Goal: Information Seeking & Learning: Learn about a topic

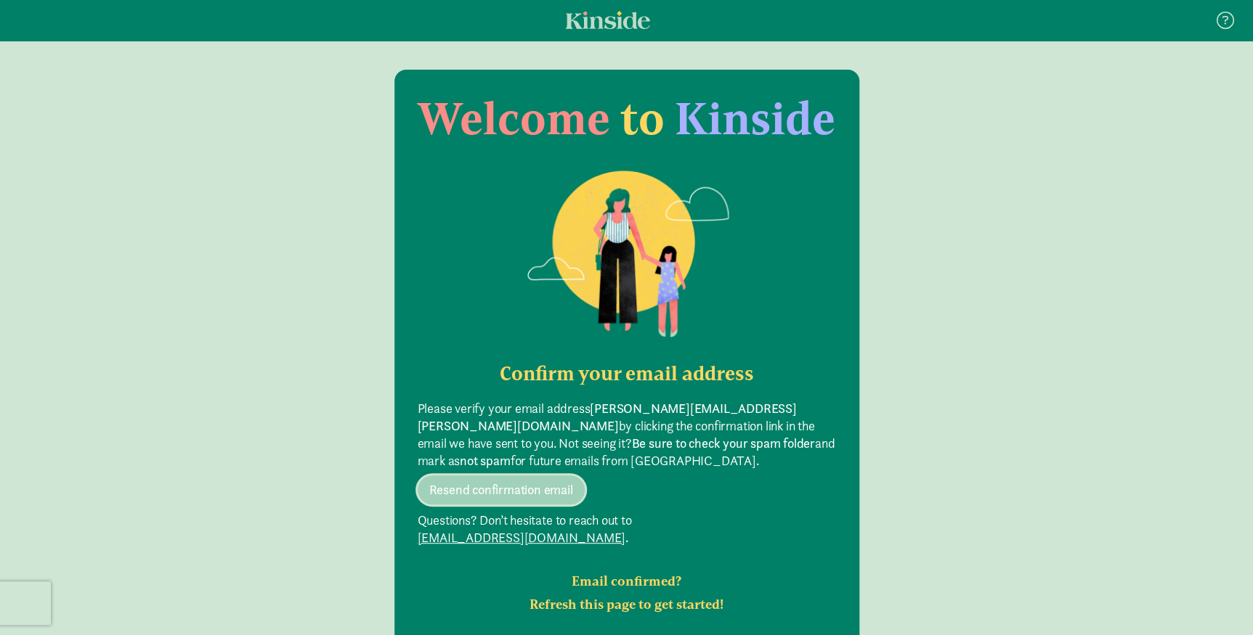
click at [550, 482] on span "Resend confirmation email" at bounding box center [501, 490] width 144 height 17
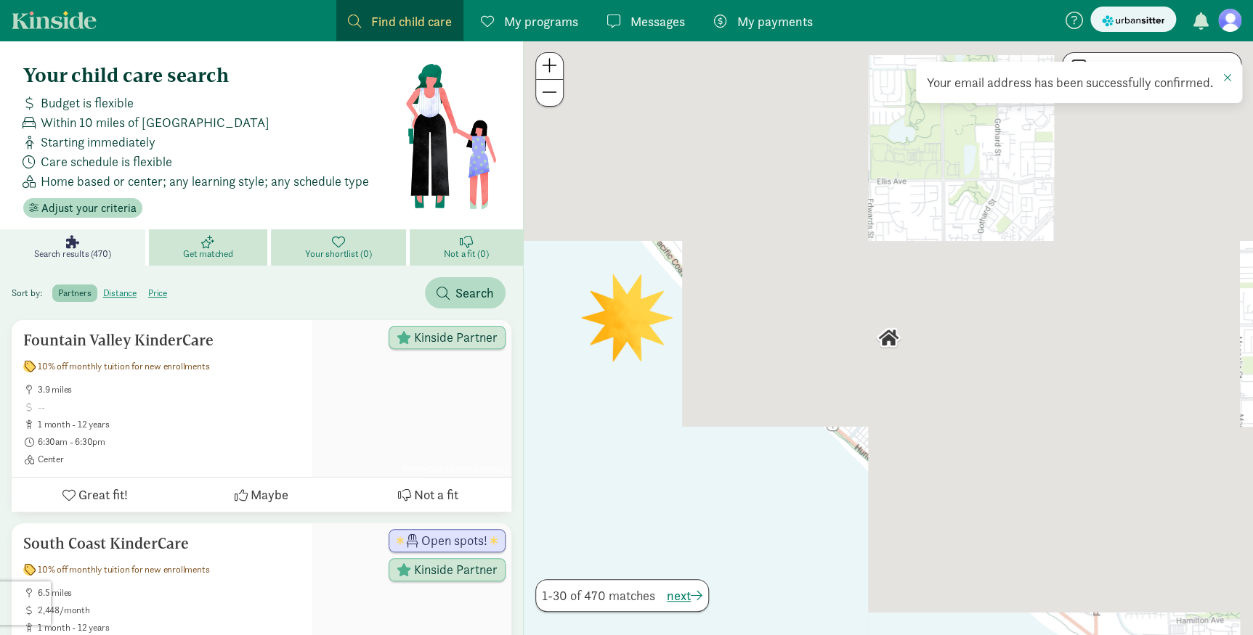
click at [1238, 27] on link at bounding box center [1229, 20] width 23 height 23
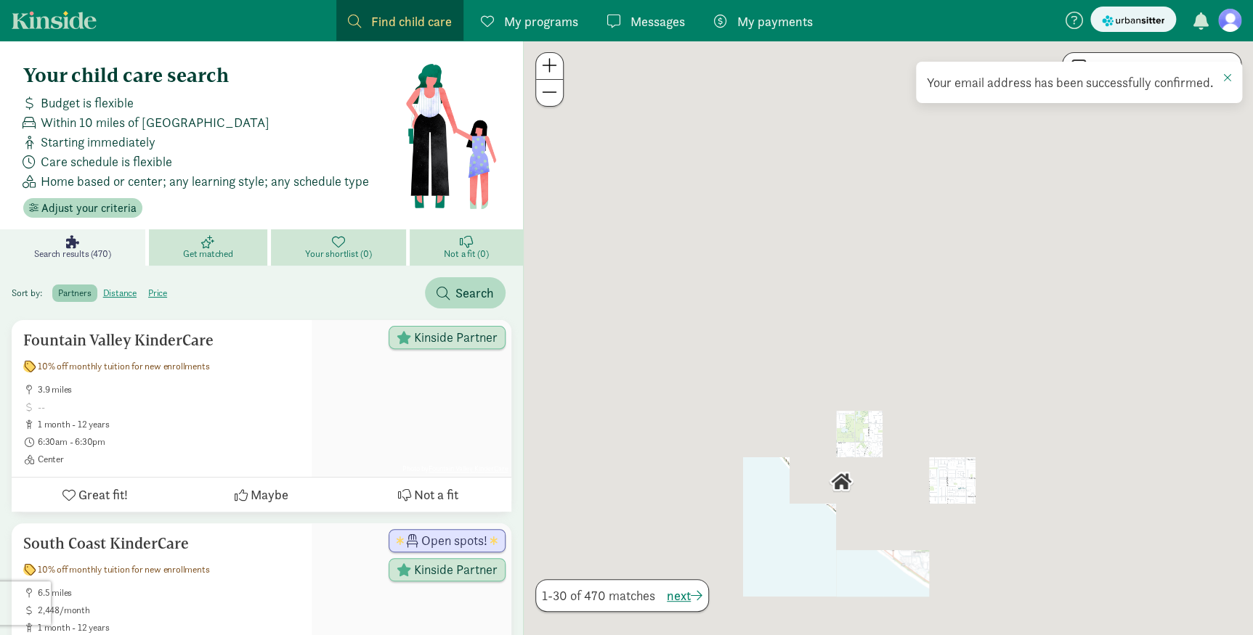
click at [1232, 25] on figure at bounding box center [1229, 20] width 23 height 23
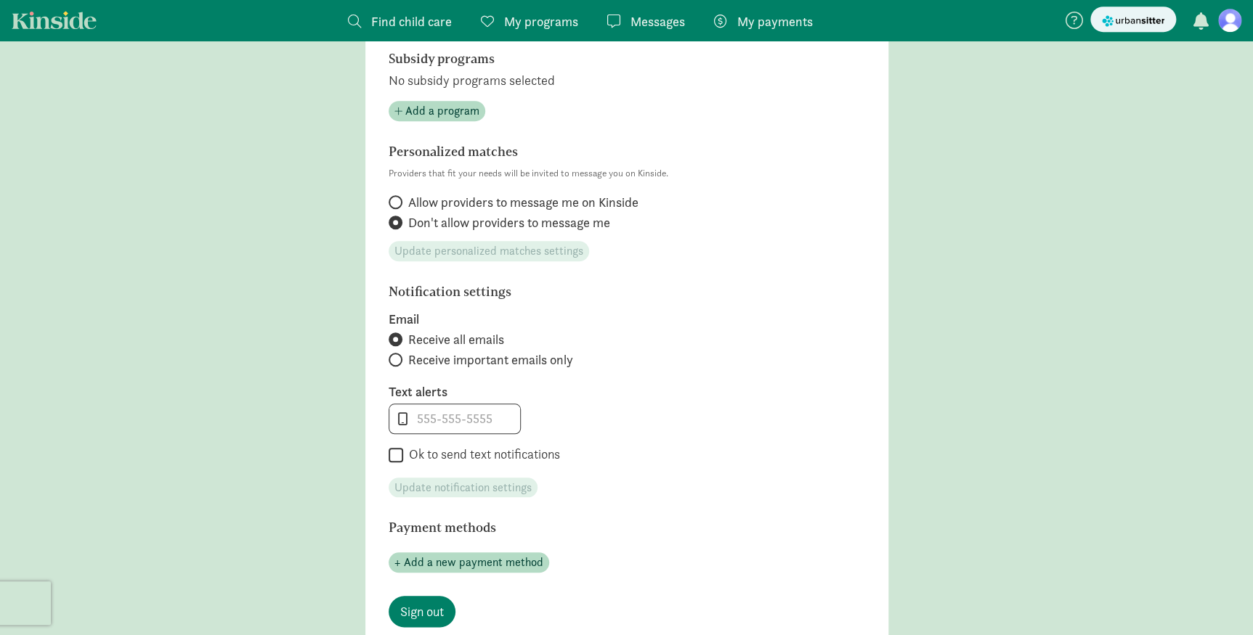
scroll to position [528, 0]
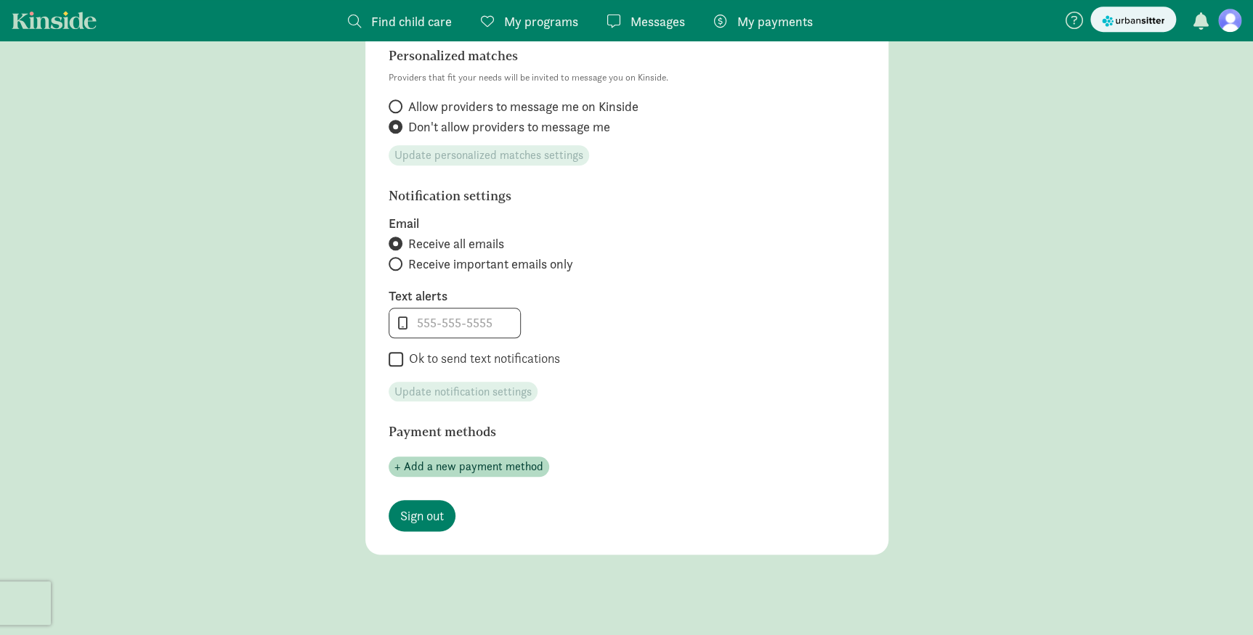
click at [553, 17] on span "My programs" at bounding box center [541, 22] width 74 height 20
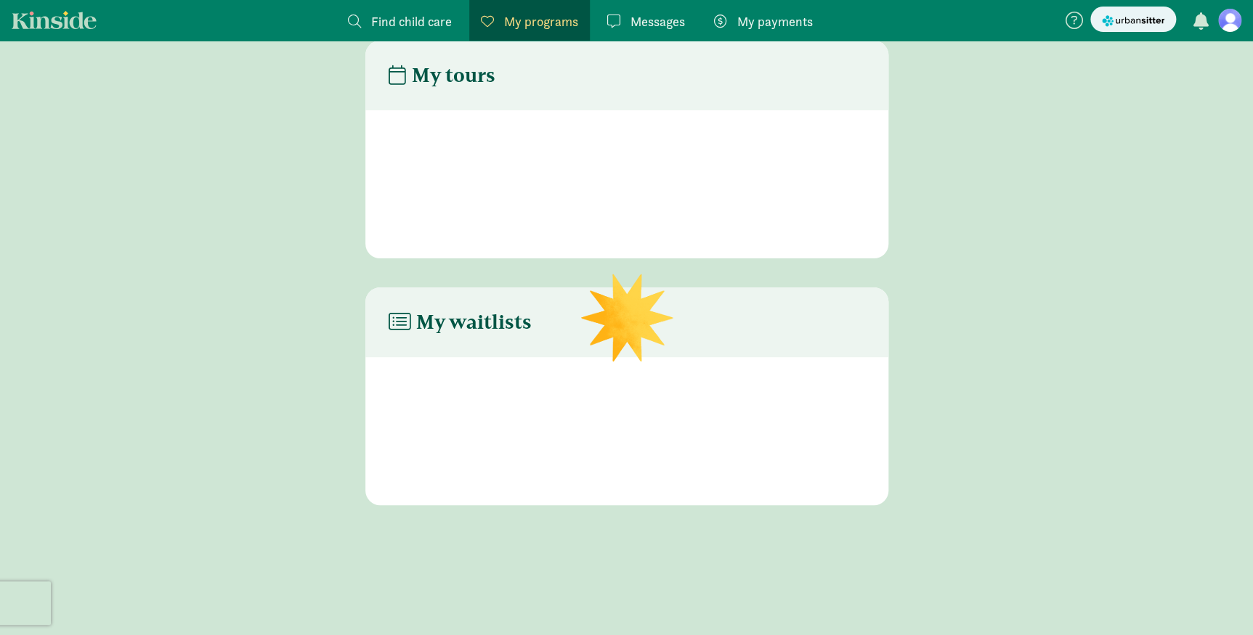
scroll to position [29, 0]
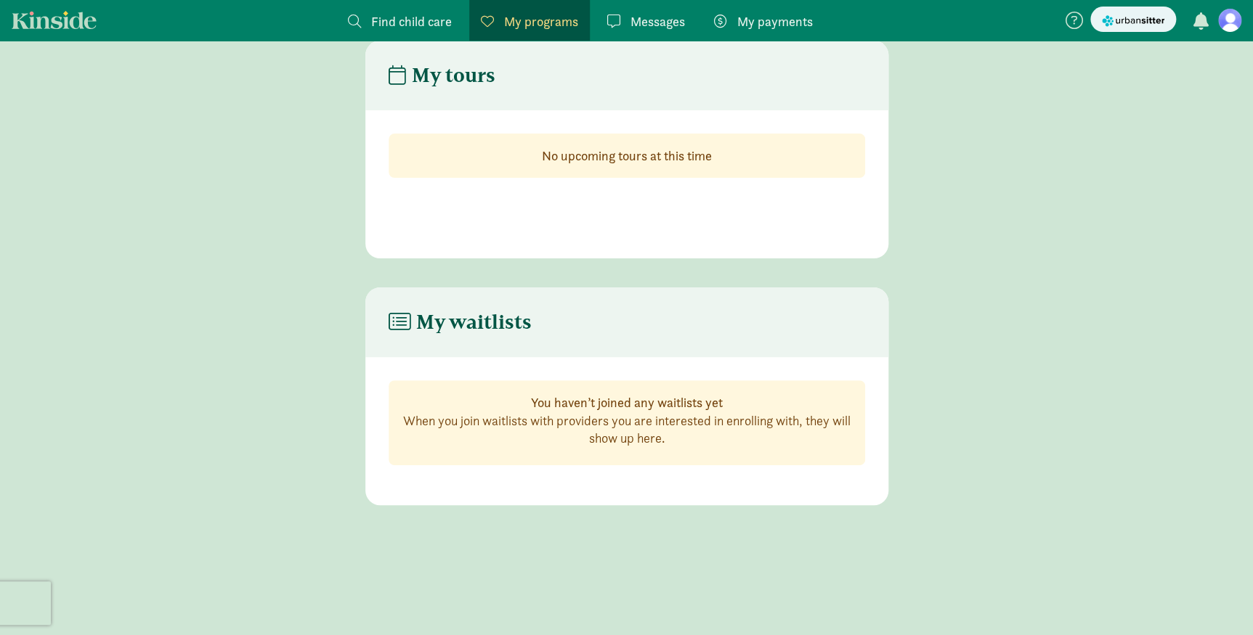
click at [808, 15] on span "My payments" at bounding box center [775, 22] width 76 height 20
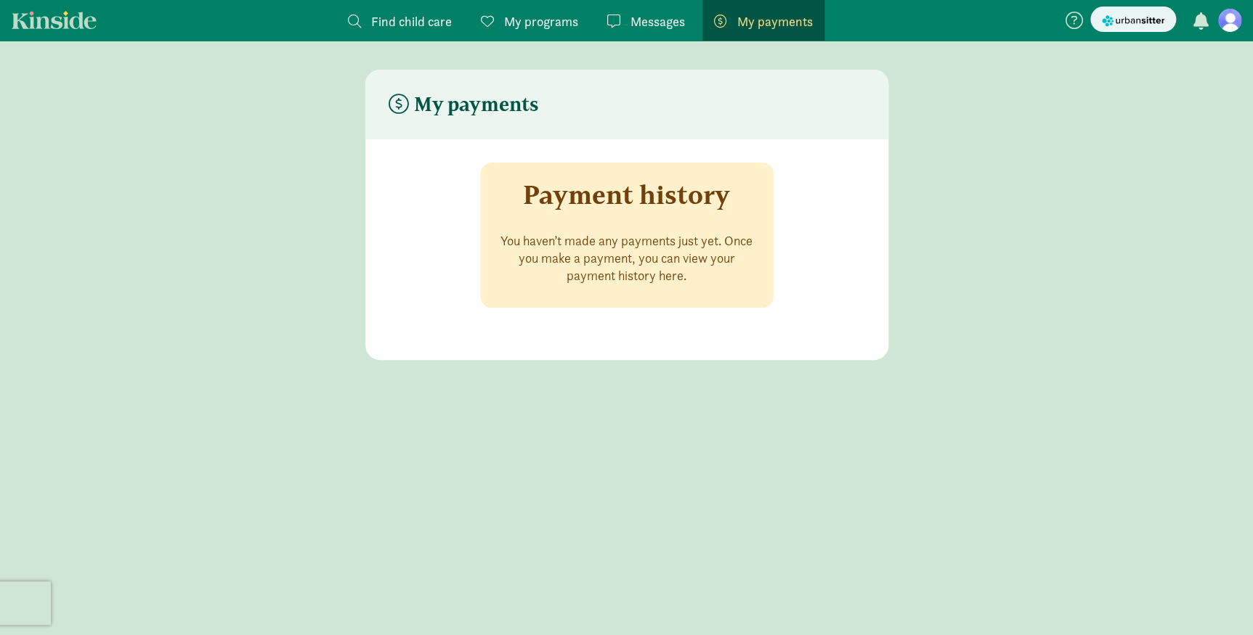
click at [1238, 20] on figure at bounding box center [1229, 20] width 23 height 23
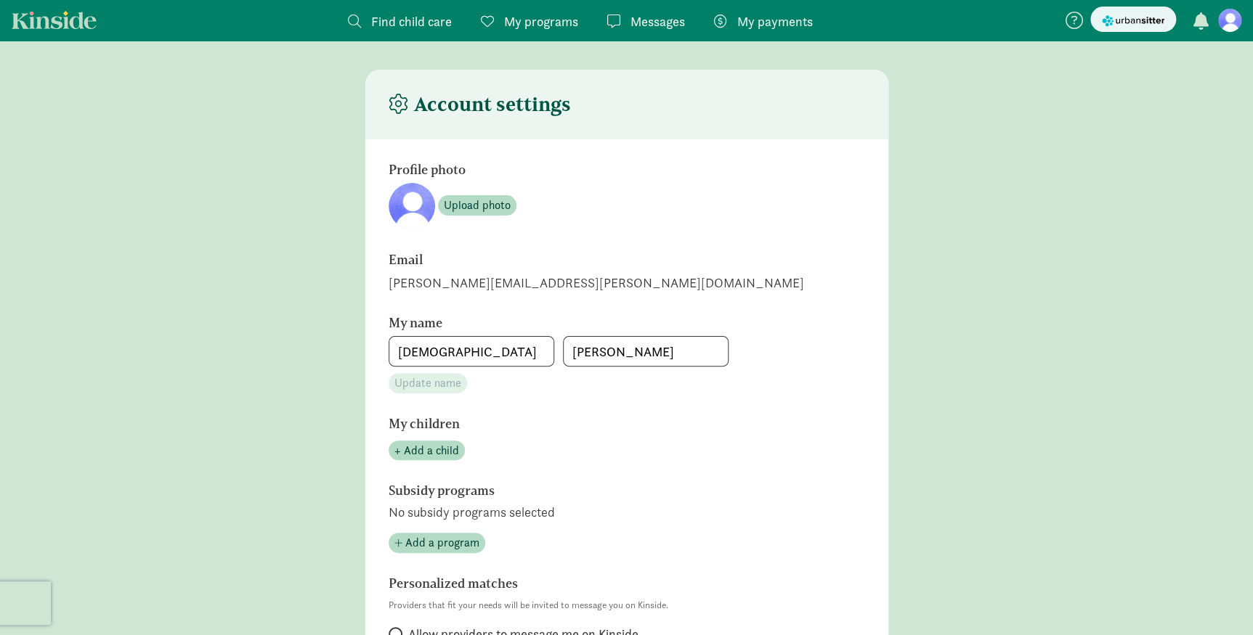
click at [70, 20] on link "Kinside" at bounding box center [54, 20] width 85 height 18
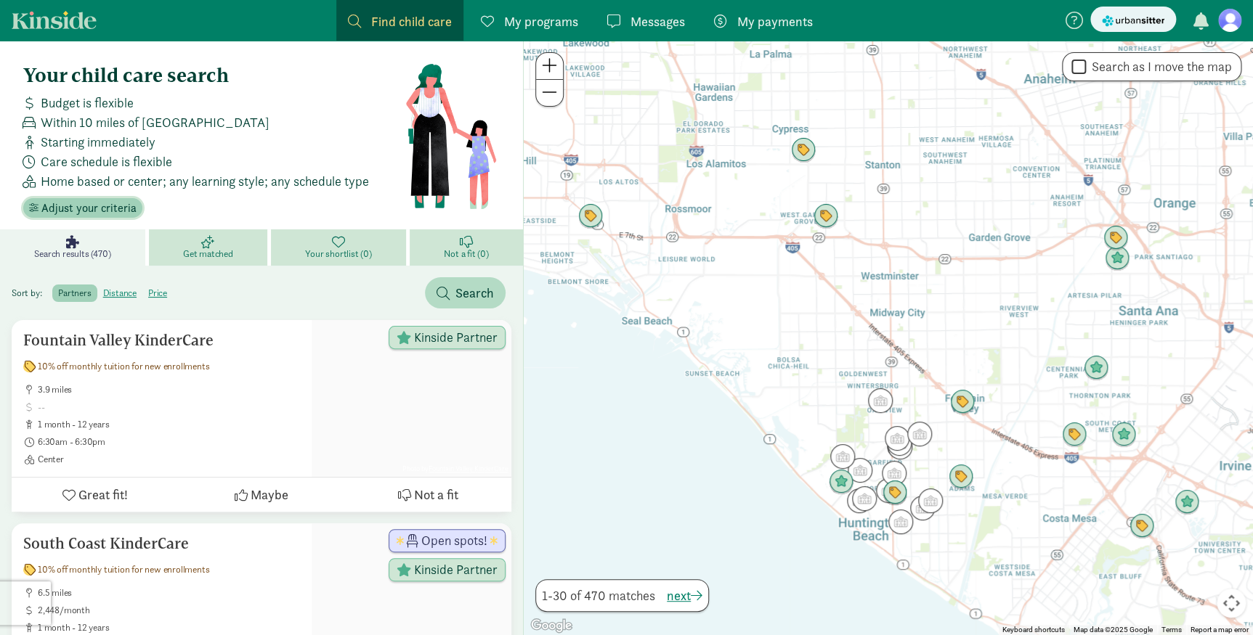
click at [94, 203] on span "Adjust your criteria" at bounding box center [88, 208] width 95 height 17
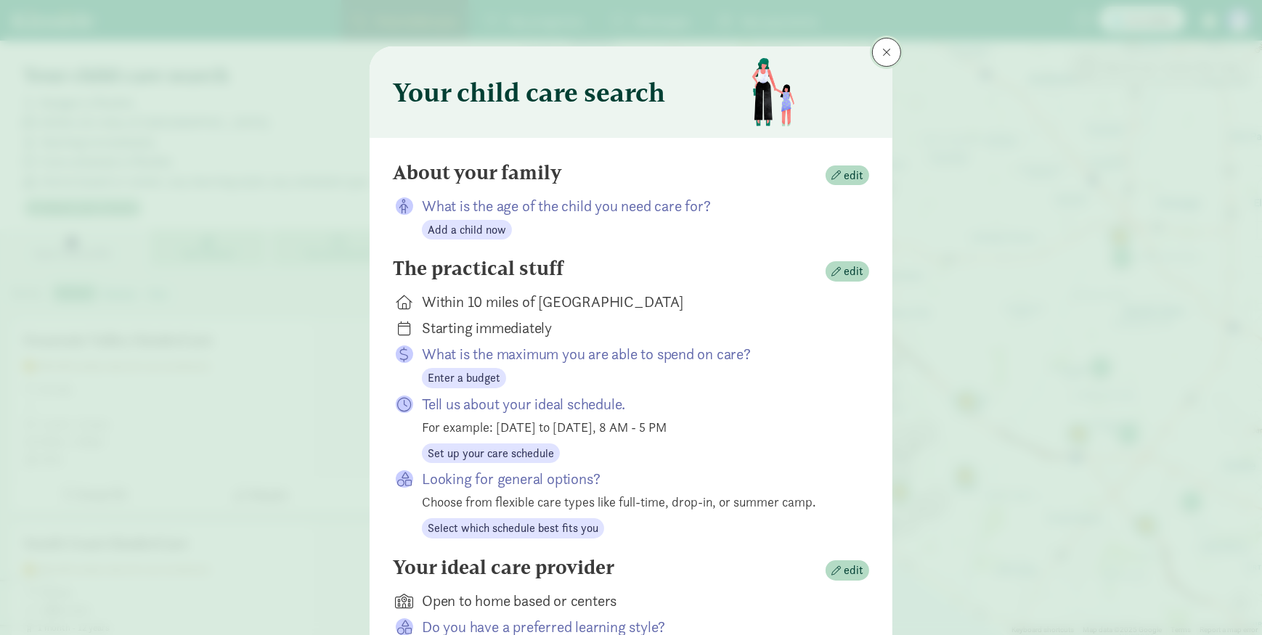
click at [882, 54] on span at bounding box center [886, 52] width 9 height 12
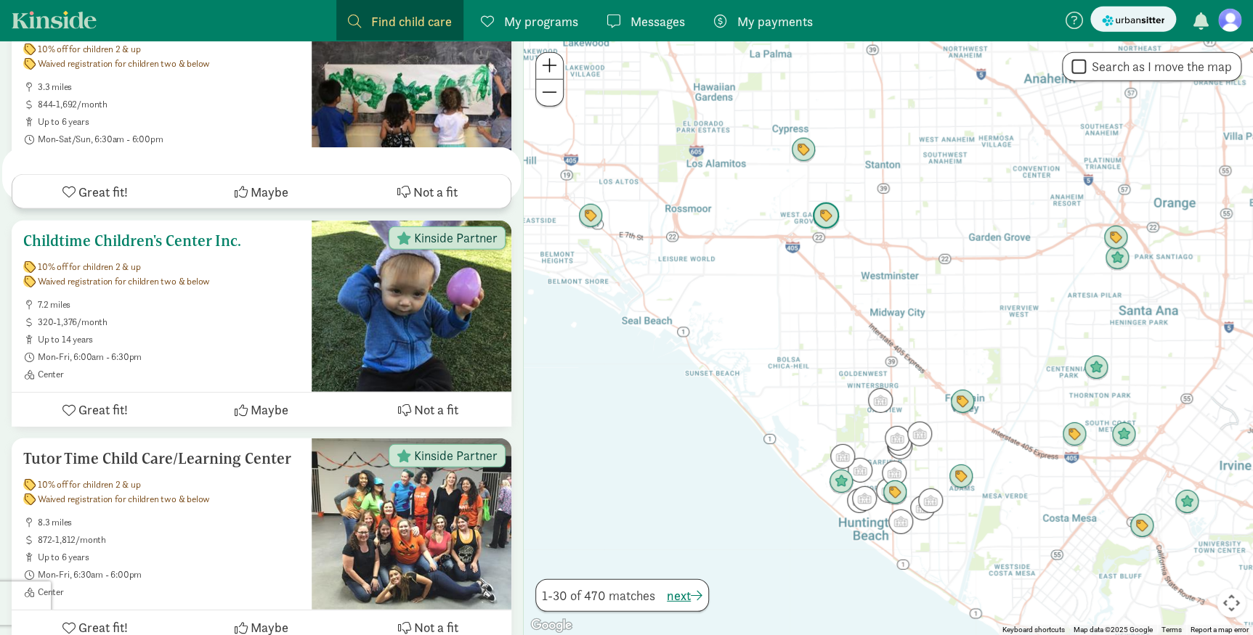
scroll to position [1914, 0]
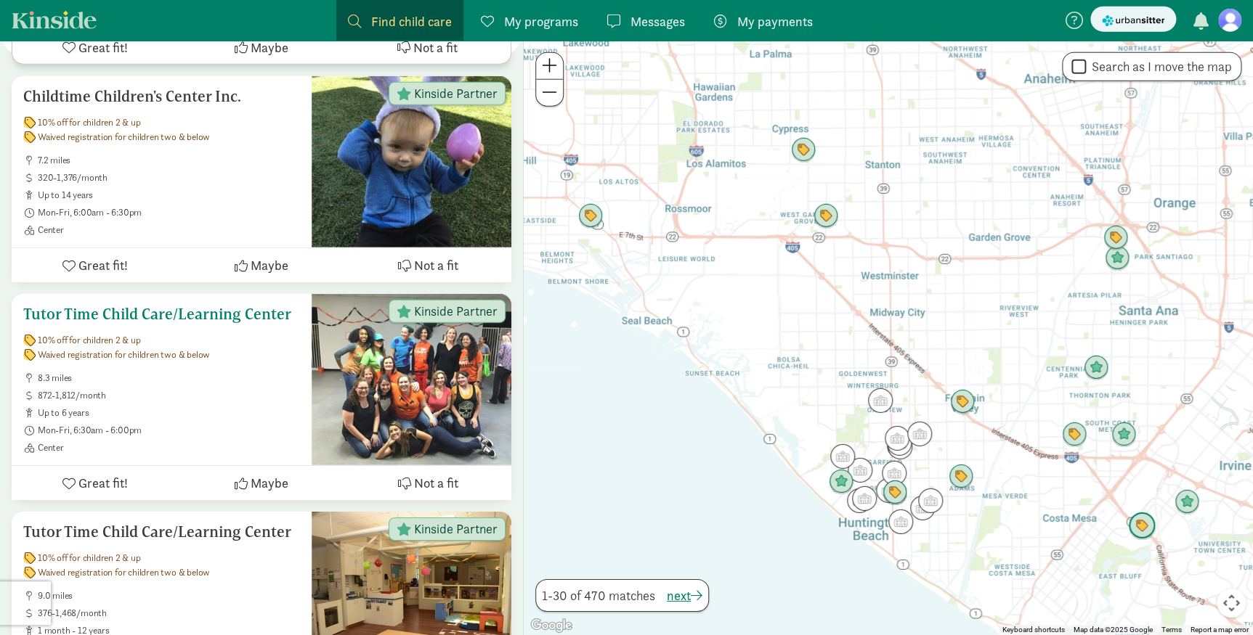
click at [225, 306] on h5 "Tutor Time Child Care/Learning Center" at bounding box center [161, 314] width 277 height 17
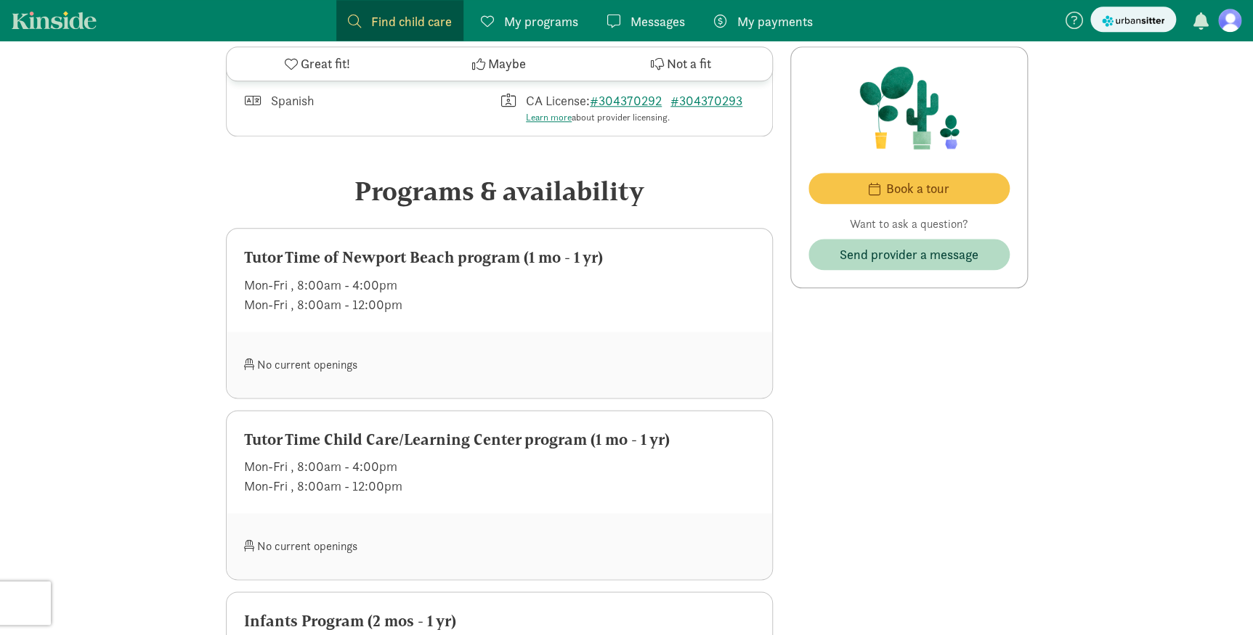
scroll to position [726, 0]
